Goal: Task Accomplishment & Management: Manage account settings

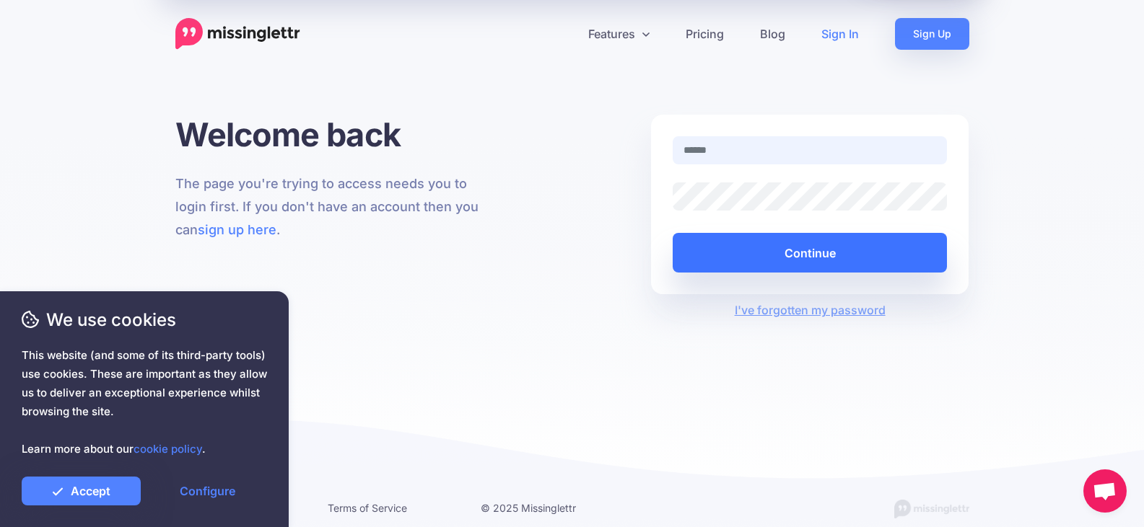
type input "**********"
click at [763, 263] on button "Continue" at bounding box center [809, 253] width 275 height 40
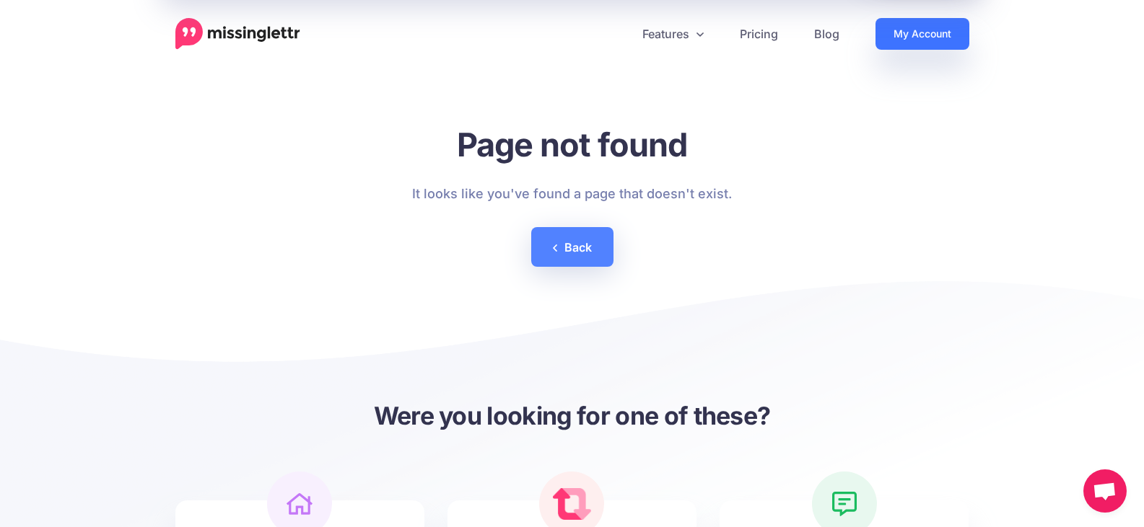
click at [943, 40] on link "My Account" at bounding box center [922, 34] width 94 height 32
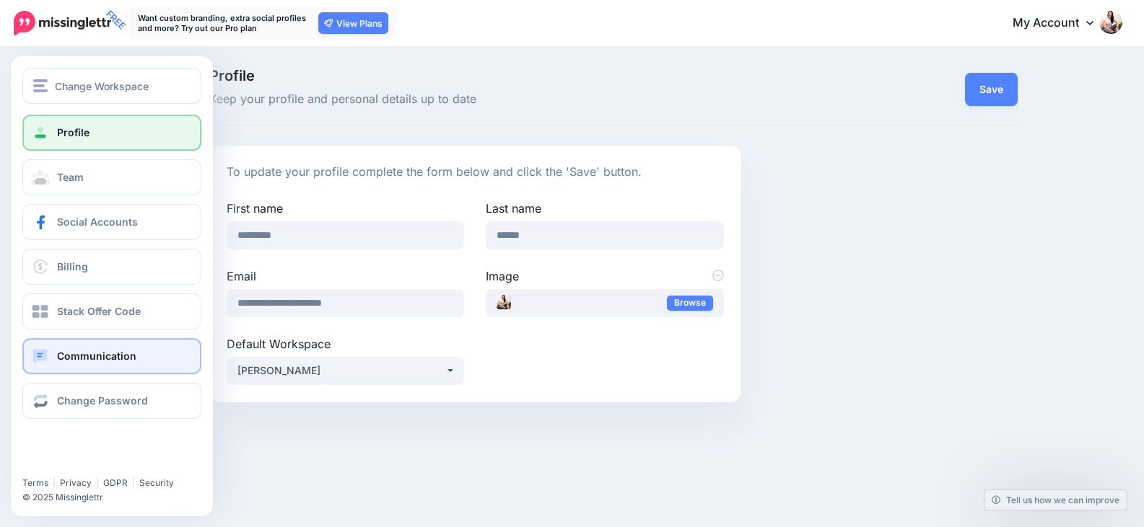
scroll to position [22, 0]
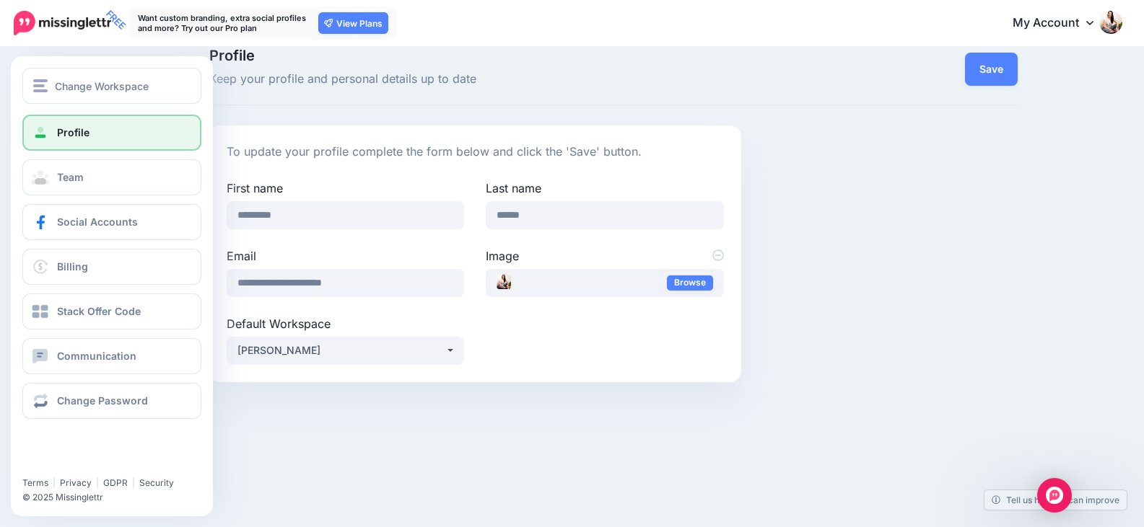
click at [124, 130] on link "Profile" at bounding box center [111, 133] width 179 height 36
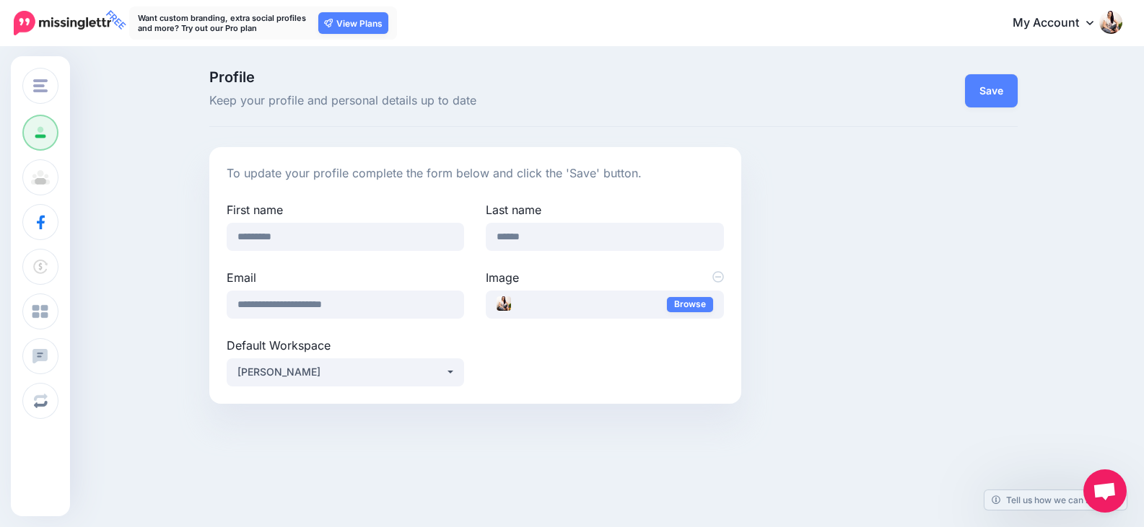
click at [1066, 19] on link "My Account" at bounding box center [1060, 23] width 124 height 35
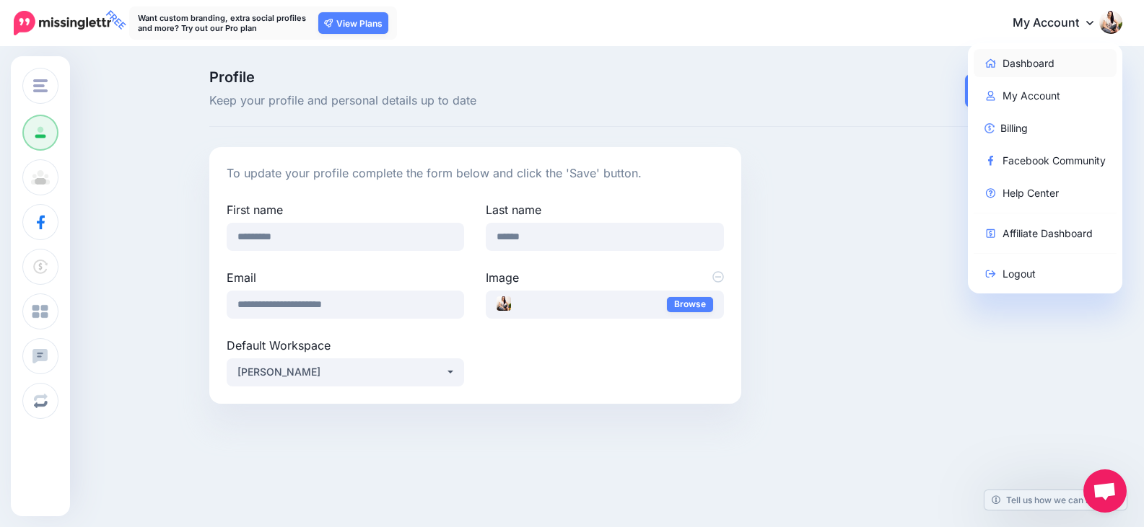
click at [1056, 63] on link "Dashboard" at bounding box center [1045, 63] width 144 height 28
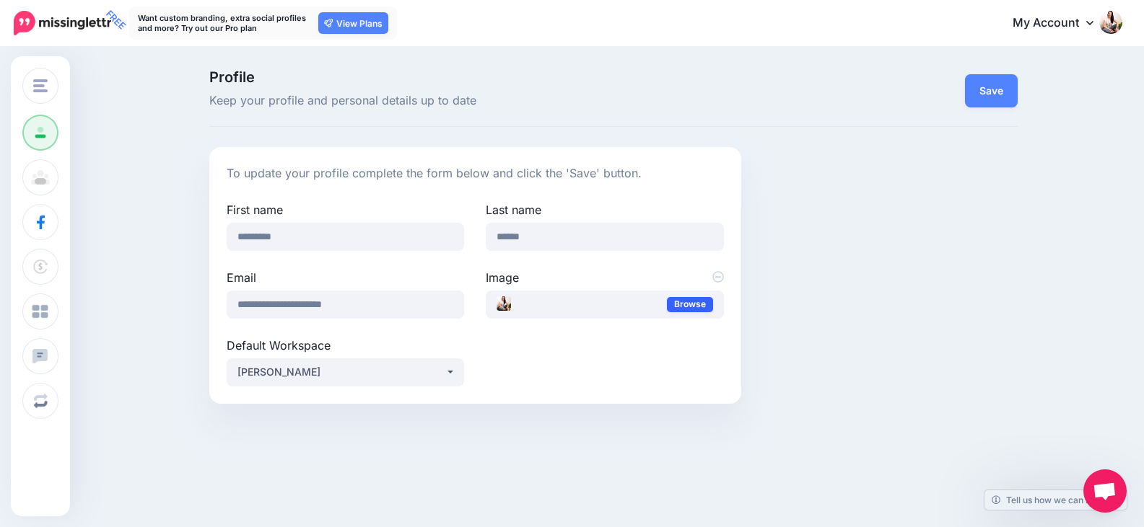
click at [688, 307] on link "Browse" at bounding box center [690, 304] width 46 height 15
click at [978, 87] on button "Save" at bounding box center [991, 90] width 53 height 33
click at [696, 302] on link "Browse" at bounding box center [690, 304] width 46 height 15
click at [1004, 87] on button "Save" at bounding box center [991, 90] width 53 height 33
click at [1081, 14] on link "My Account" at bounding box center [1060, 23] width 124 height 35
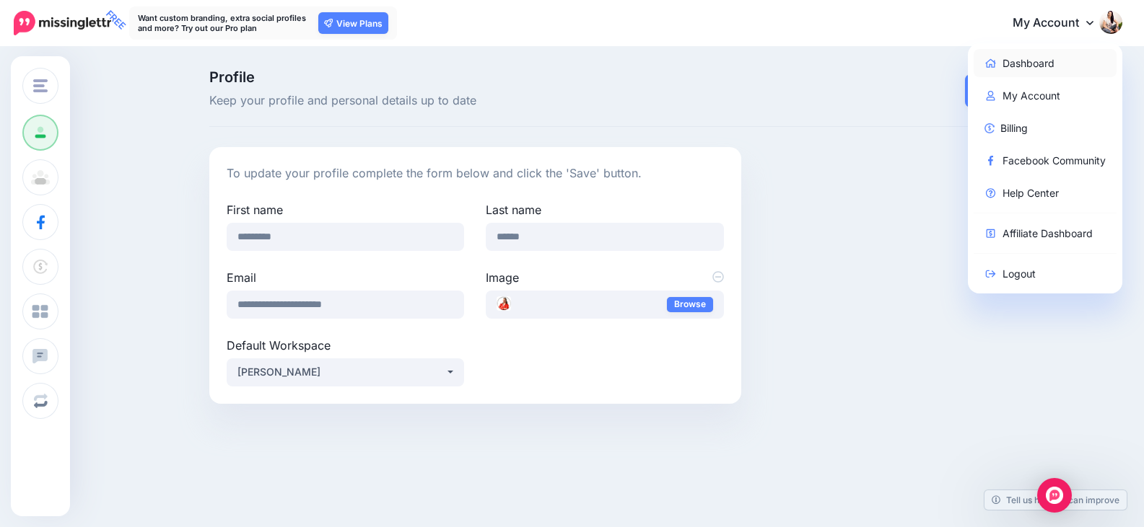
click at [1062, 59] on link "Dashboard" at bounding box center [1045, 63] width 144 height 28
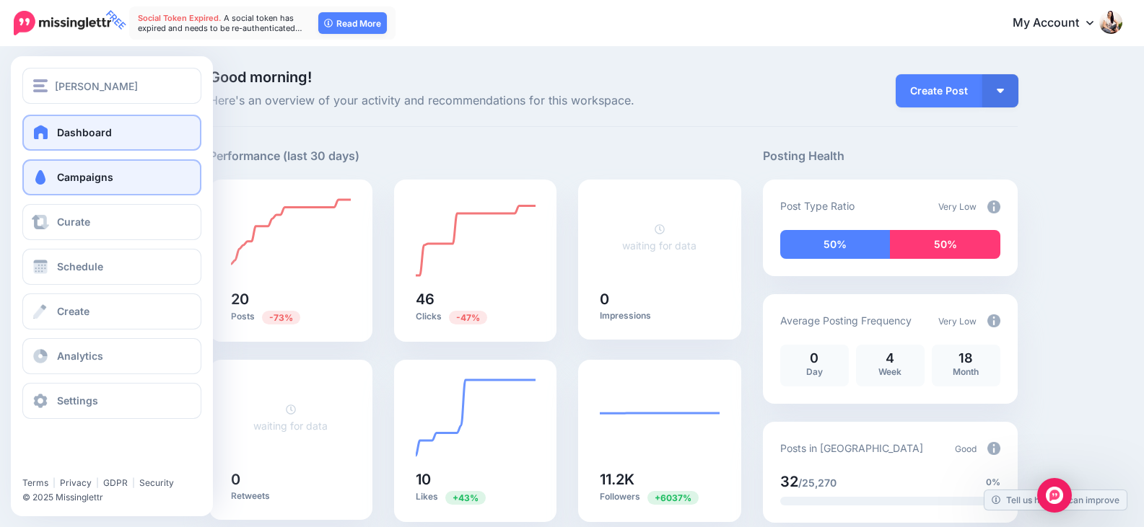
click at [72, 177] on span "Campaigns" at bounding box center [85, 177] width 56 height 12
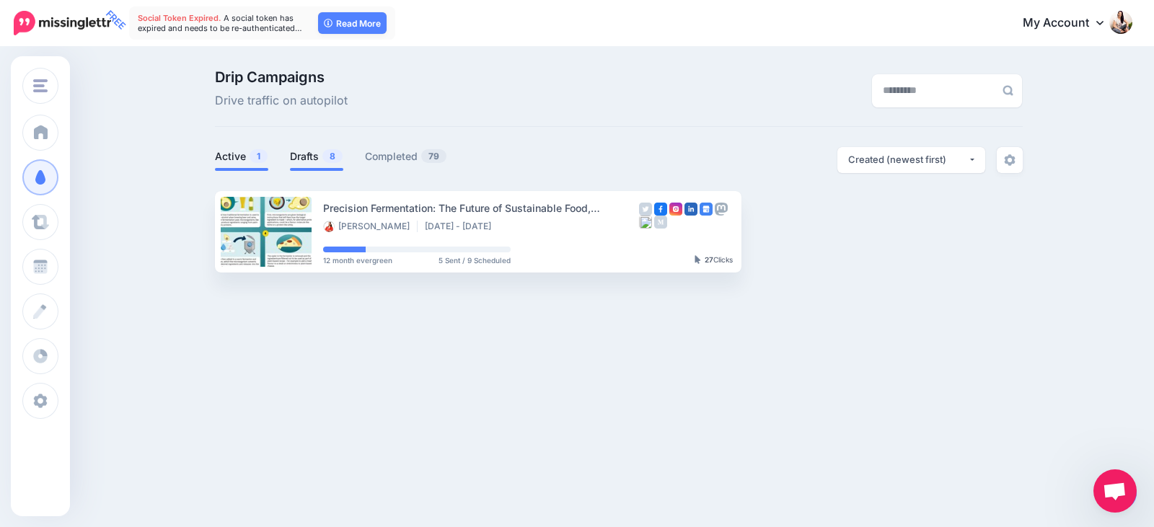
click at [320, 155] on link "Drafts 8" at bounding box center [316, 156] width 53 height 17
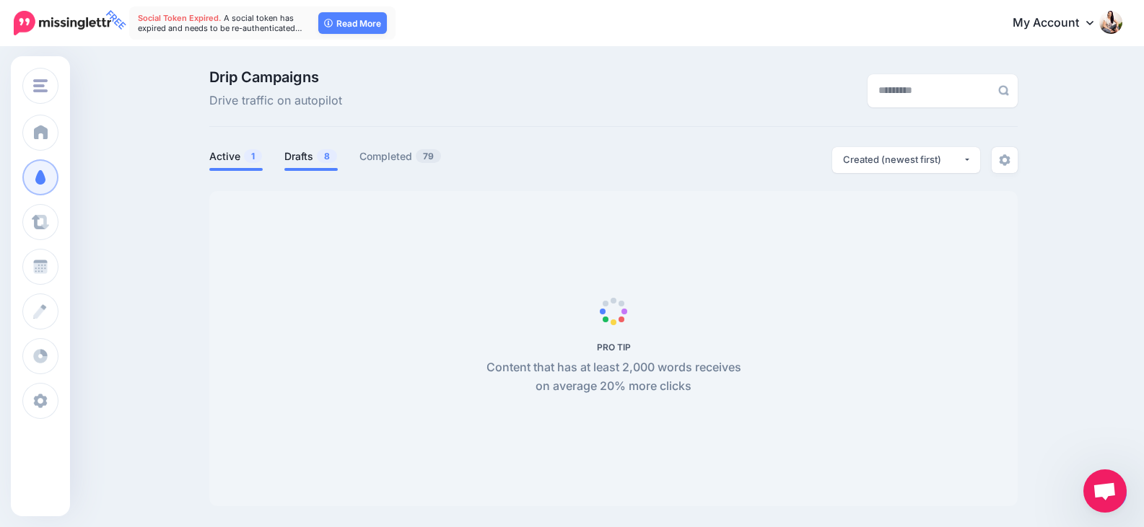
click at [247, 154] on link "Active 1" at bounding box center [235, 156] width 53 height 17
click at [332, 156] on span "8" at bounding box center [327, 156] width 20 height 14
